Goal: Task Accomplishment & Management: Manage account settings

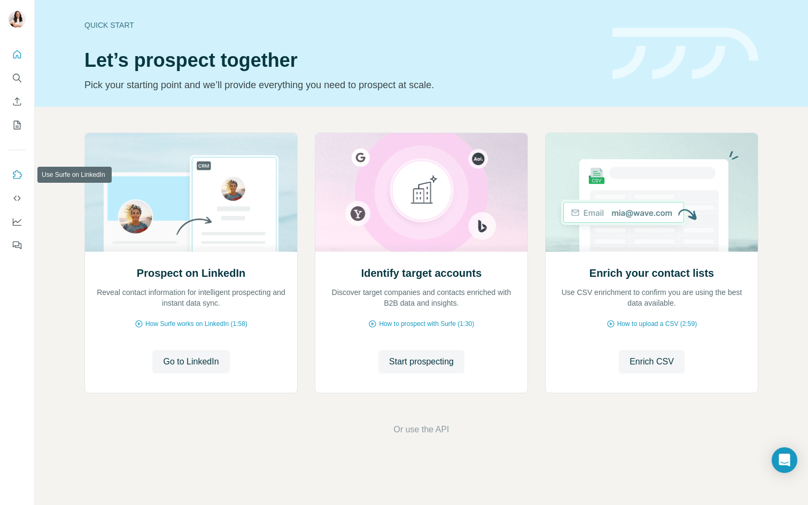
click at [18, 169] on icon "Use Surfe on LinkedIn" at bounding box center [17, 174] width 11 height 11
click at [22, 121] on icon "My lists" at bounding box center [17, 125] width 11 height 11
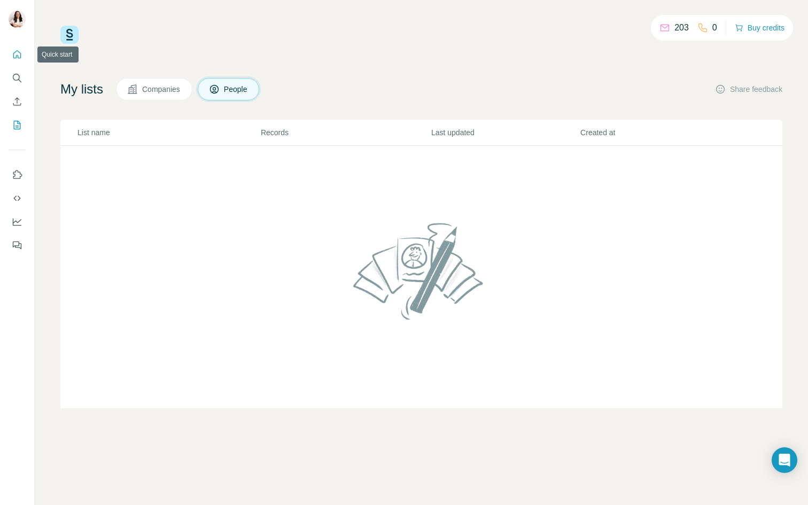
click at [21, 62] on button "Quick start" at bounding box center [17, 54] width 17 height 19
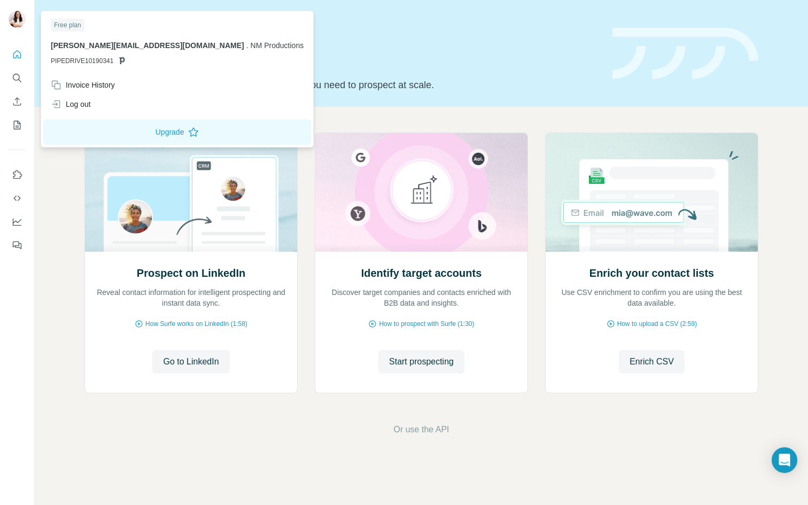
click at [22, 24] on img at bounding box center [17, 19] width 17 height 17
click at [115, 129] on button "Upgrade" at bounding box center [177, 132] width 268 height 26
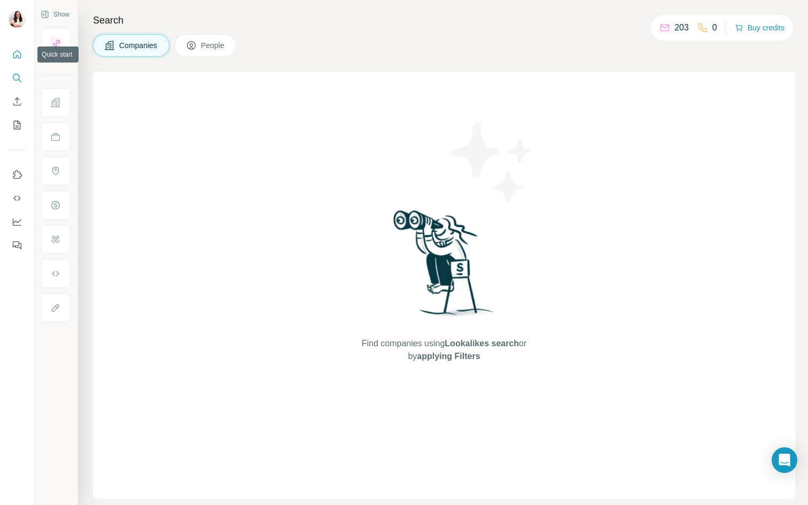
click at [18, 54] on icon "Quick start" at bounding box center [17, 54] width 11 height 11
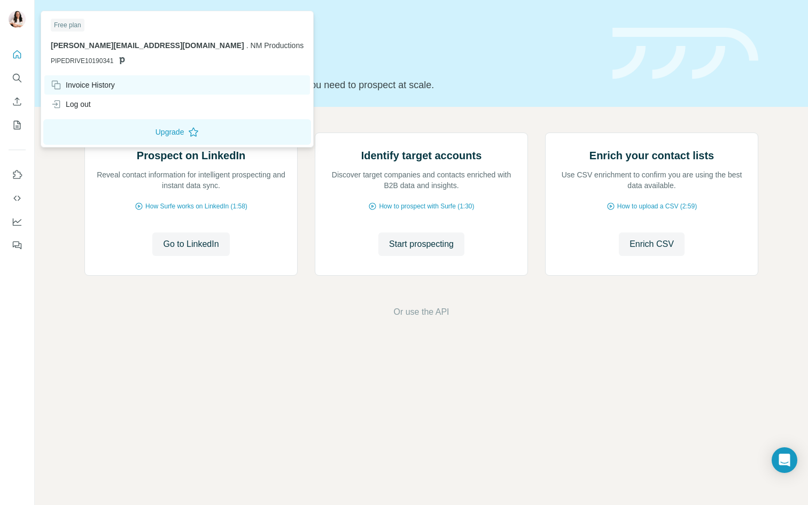
click at [99, 83] on div "Invoice History" at bounding box center [83, 85] width 64 height 11
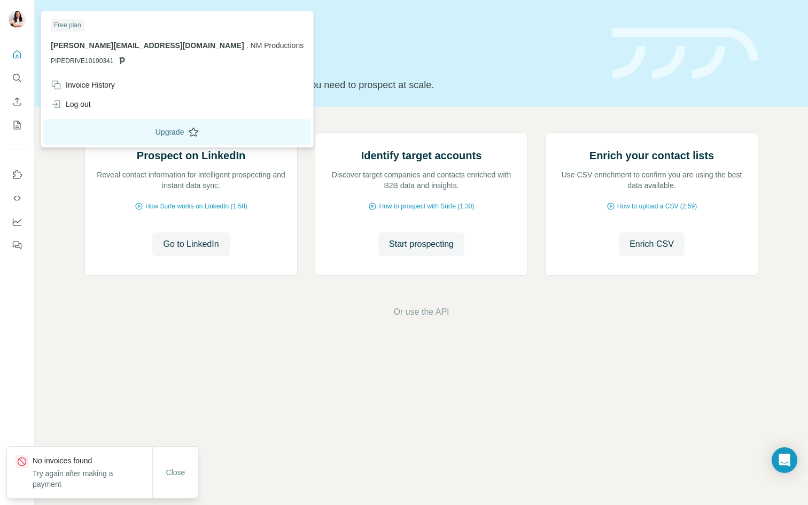
click at [125, 138] on button "Upgrade" at bounding box center [177, 132] width 268 height 26
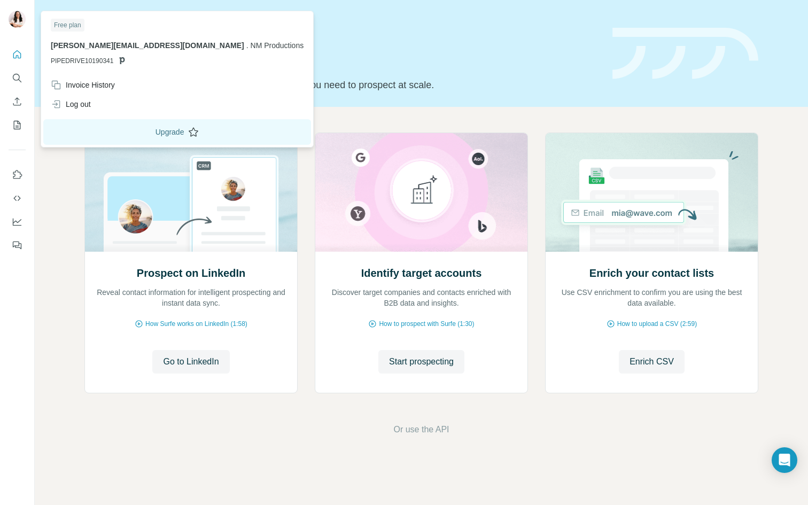
click at [116, 127] on button "Upgrade" at bounding box center [177, 132] width 268 height 26
